Goal: Task Accomplishment & Management: Complete application form

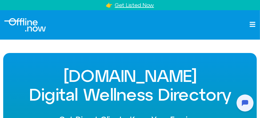
click at [139, 36] on div at bounding box center [130, 24] width 260 height 29
click at [136, 37] on div at bounding box center [130, 24] width 260 height 29
click at [138, 37] on div at bounding box center [130, 24] width 260 height 29
click at [135, 37] on div at bounding box center [130, 24] width 260 height 29
click at [140, 36] on div at bounding box center [130, 24] width 260 height 29
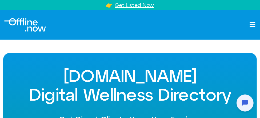
click at [141, 35] on div at bounding box center [130, 24] width 260 height 29
click at [136, 37] on div at bounding box center [130, 24] width 260 height 29
click at [135, 38] on div at bounding box center [130, 24] width 260 height 29
click at [135, 37] on div at bounding box center [130, 24] width 260 height 29
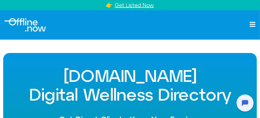
click at [136, 37] on div at bounding box center [130, 24] width 260 height 29
click at [139, 37] on div at bounding box center [130, 24] width 260 height 29
click at [143, 37] on div at bounding box center [130, 24] width 260 height 29
click at [135, 37] on div at bounding box center [130, 24] width 260 height 29
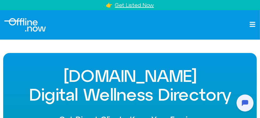
click at [135, 37] on div at bounding box center [130, 24] width 260 height 29
click at [138, 37] on div at bounding box center [130, 24] width 260 height 29
click at [137, 37] on div at bounding box center [130, 24] width 260 height 29
